Goal: Find specific page/section: Find specific page/section

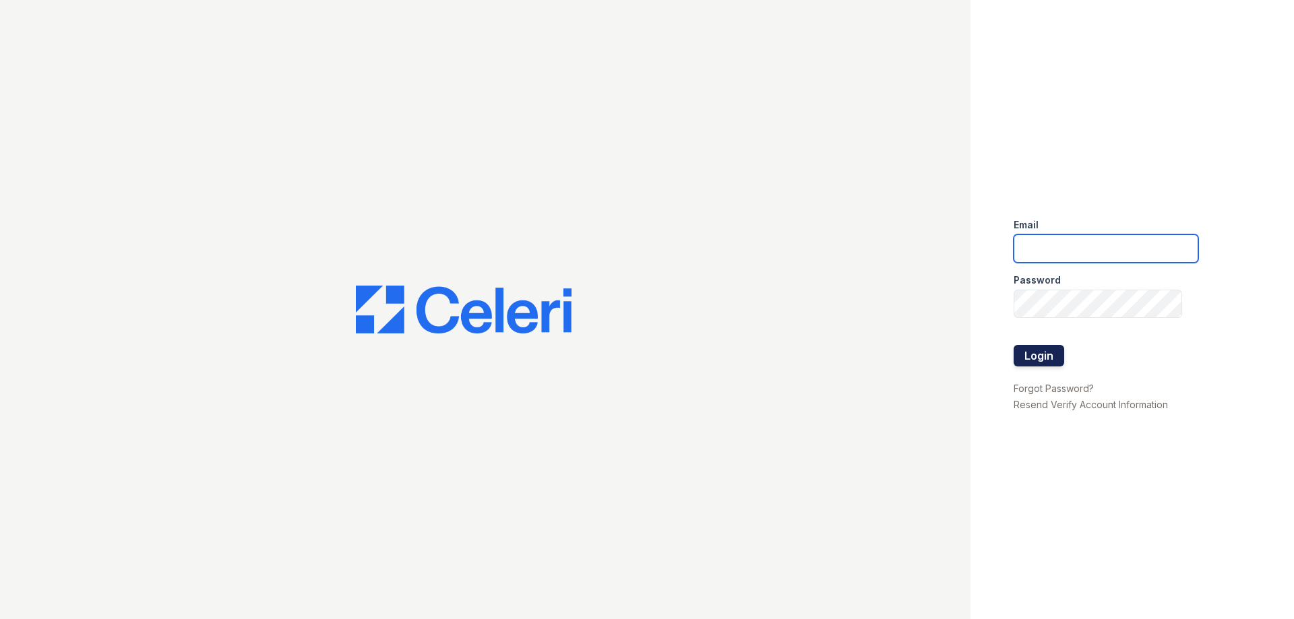
type input "residence4@cafmanagement.com"
click at [1026, 353] on button "Login" at bounding box center [1038, 356] width 51 height 22
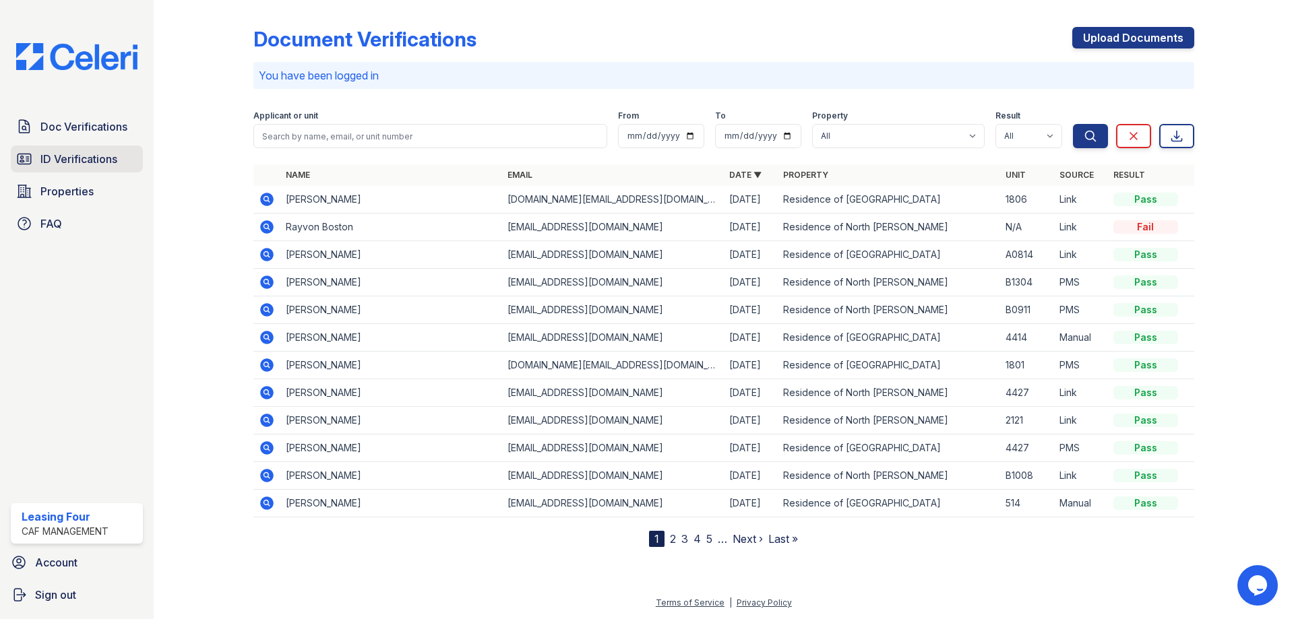
click at [106, 166] on span "ID Verifications" at bounding box center [78, 159] width 77 height 16
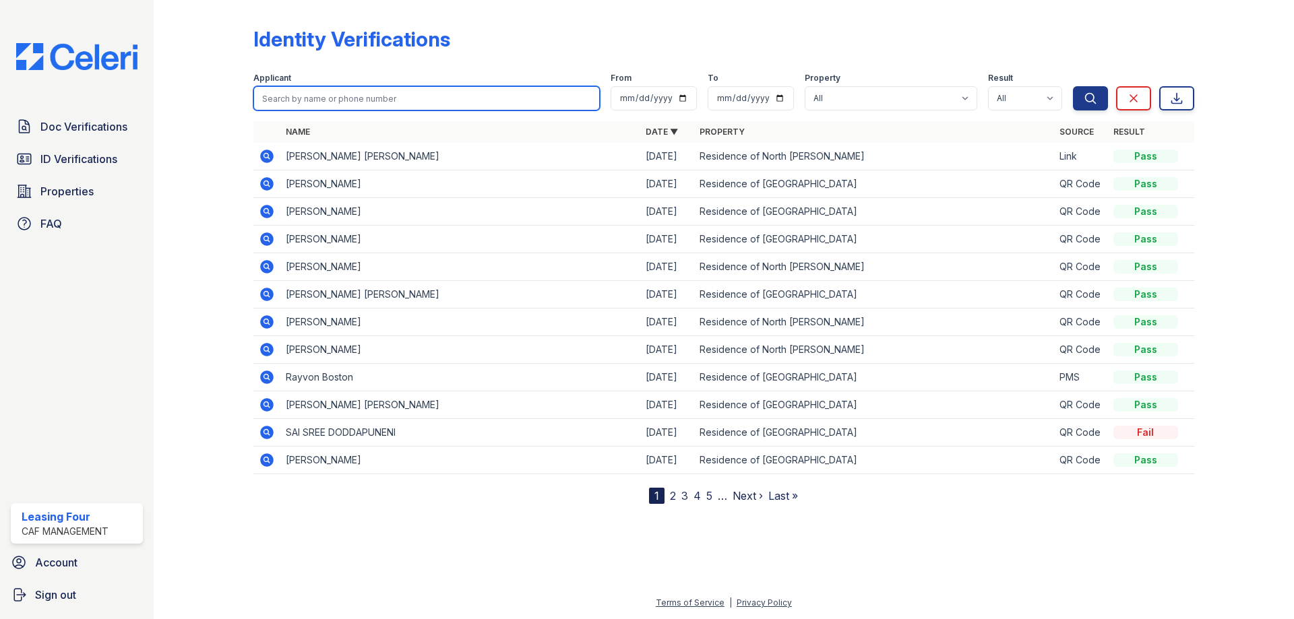
click at [340, 91] on input "search" at bounding box center [426, 98] width 346 height 24
type input "RAFAEL RODRIQUEZ"
click at [1073, 86] on button "Search" at bounding box center [1090, 98] width 35 height 24
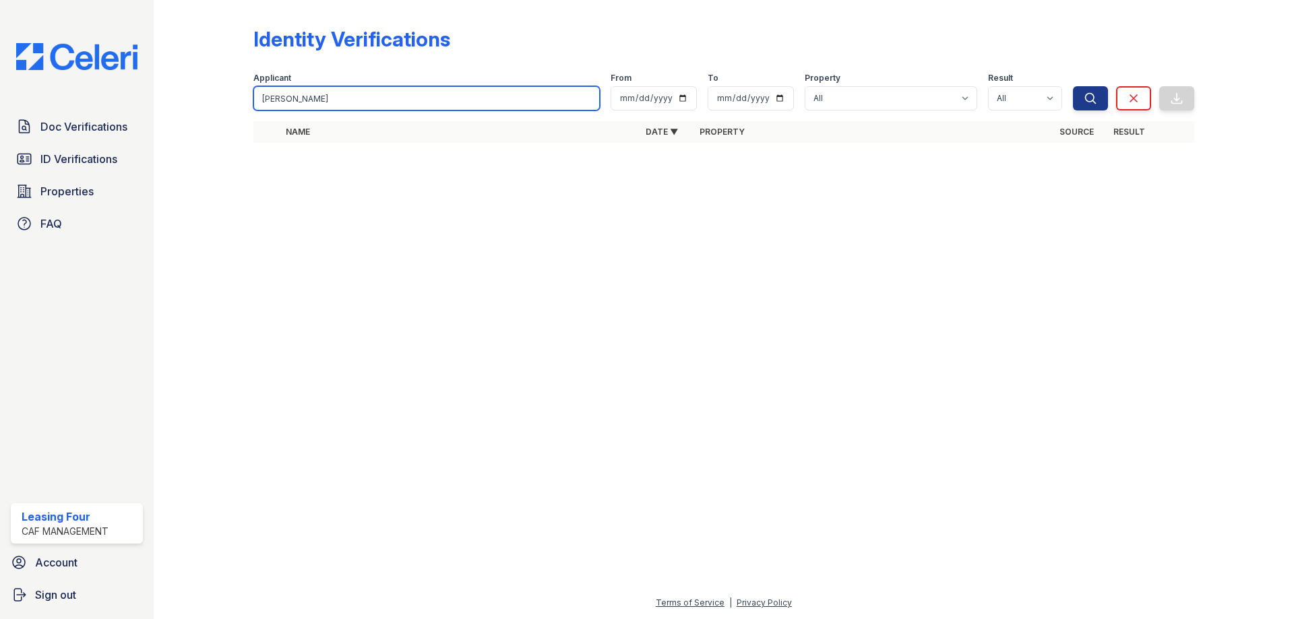
click at [382, 104] on input "RAFAEL RODRIQUEZ" at bounding box center [426, 98] width 346 height 24
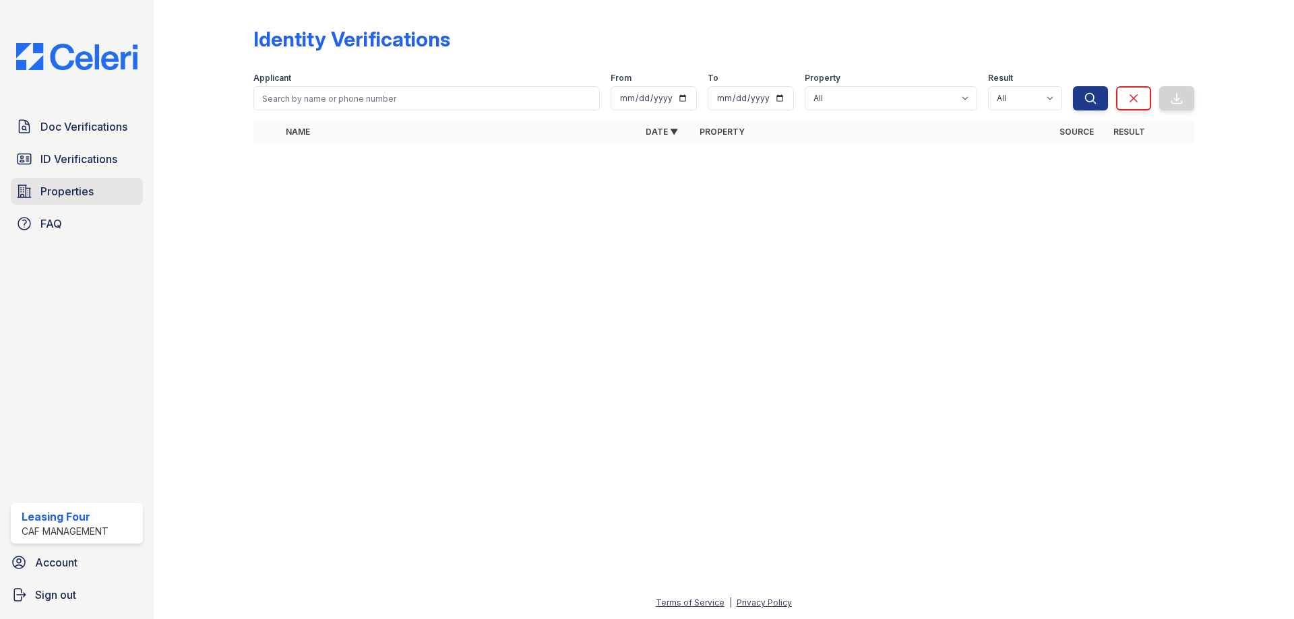
click at [111, 188] on link "Properties" at bounding box center [77, 191] width 132 height 27
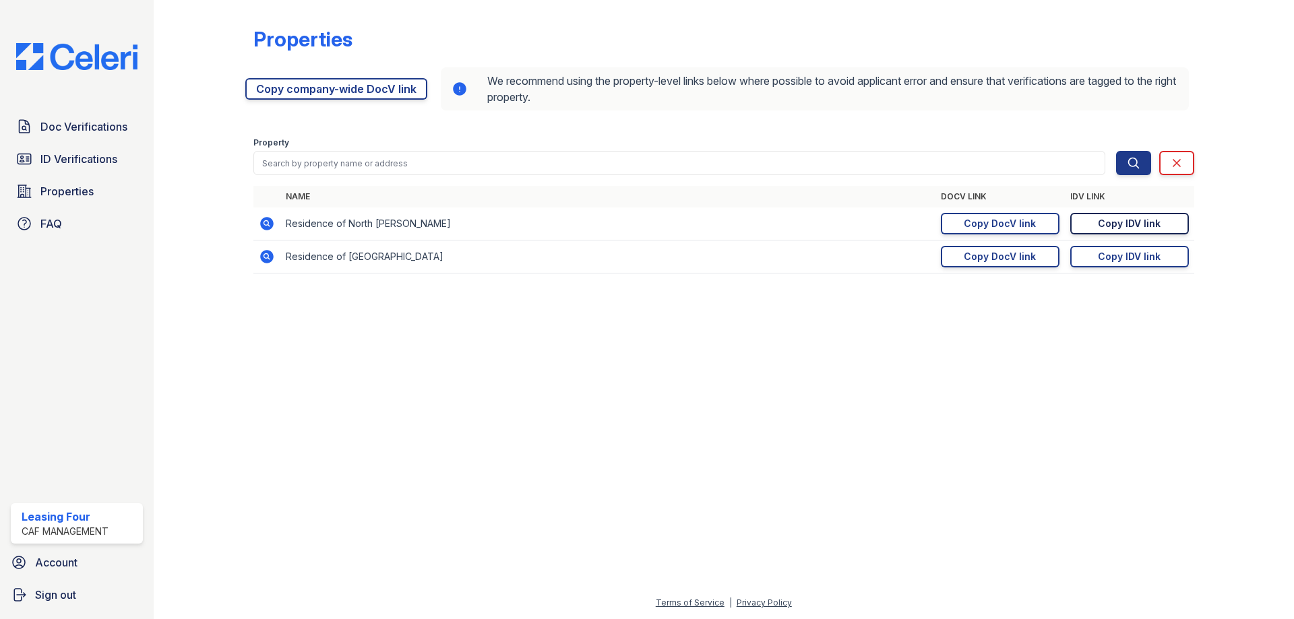
click at [1145, 229] on div "Copy IDV link" at bounding box center [1129, 223] width 63 height 13
